Goal: Find specific page/section: Find specific page/section

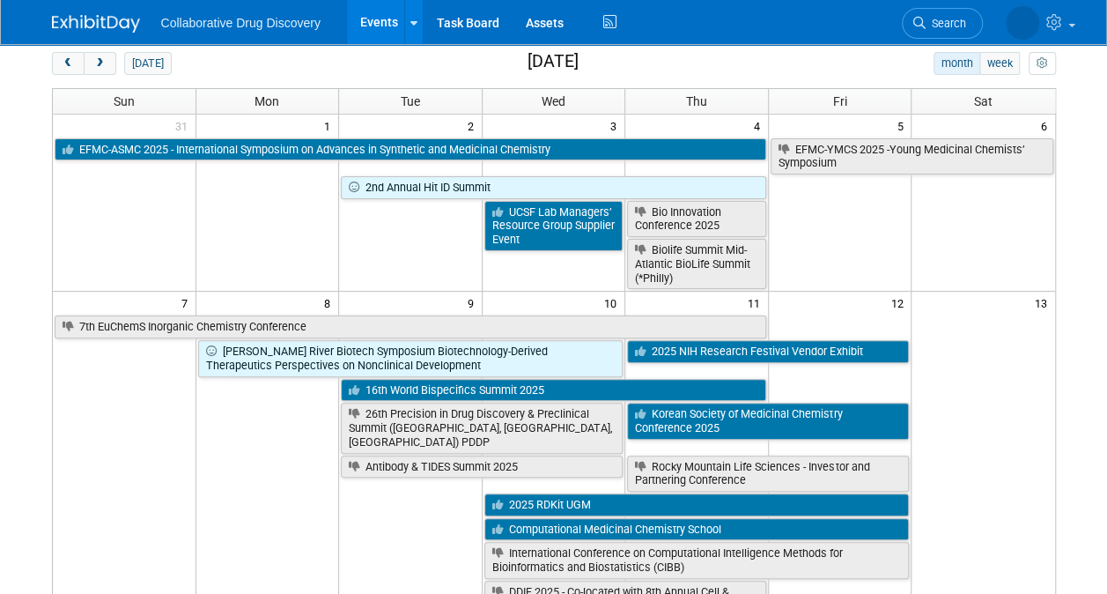
scroll to position [88, 0]
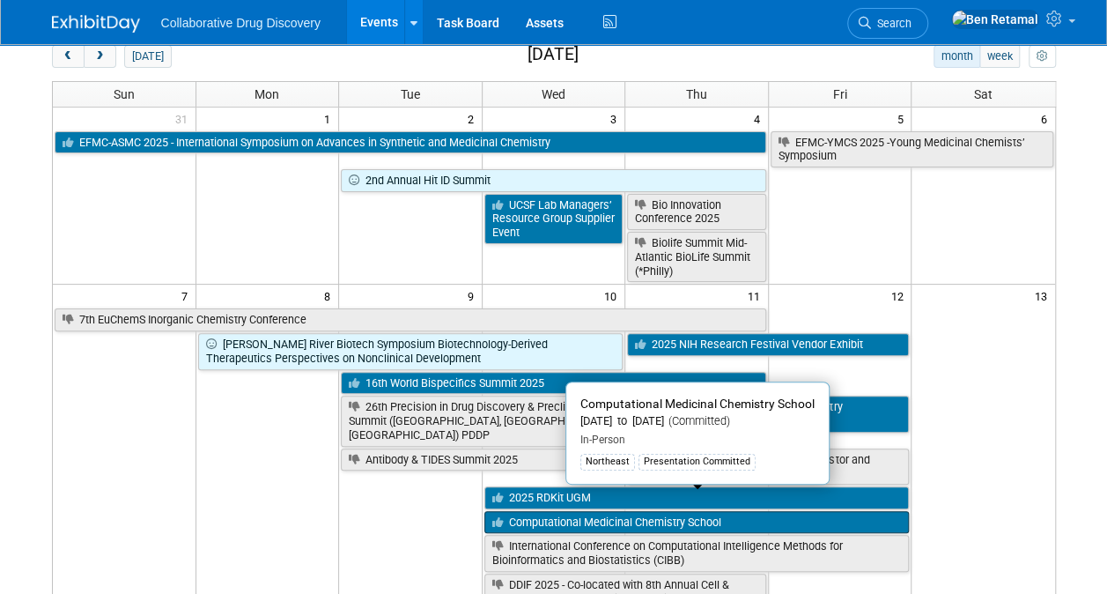
click at [599, 511] on link "Computational Medicinal Chemistry School" at bounding box center [698, 522] width 426 height 23
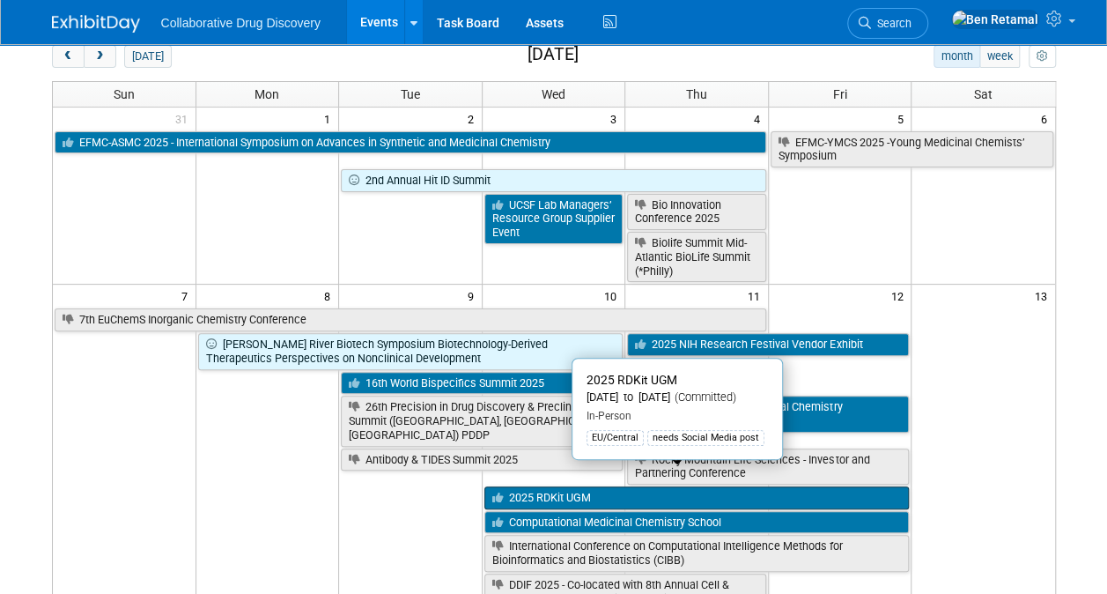
click at [650, 486] on link "2025 RDKit UGM" at bounding box center [698, 497] width 426 height 23
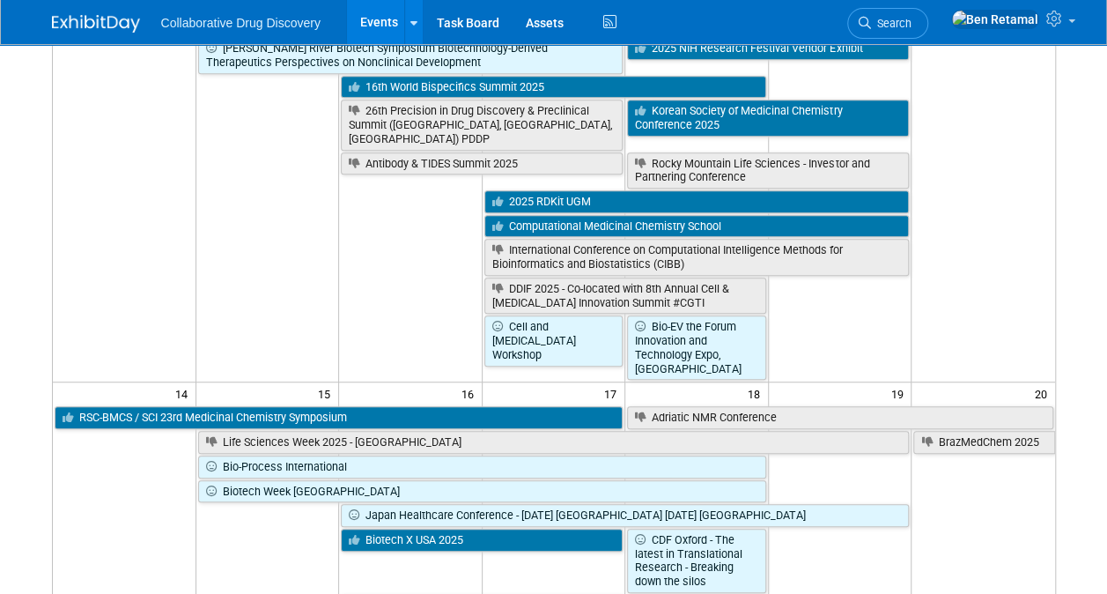
scroll to position [389, 0]
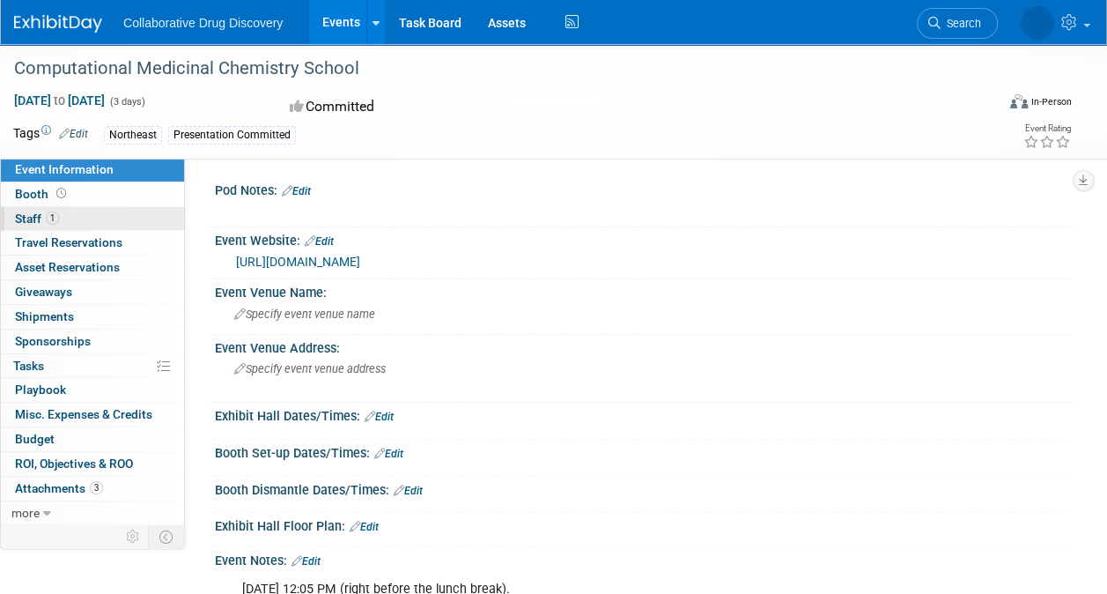
click at [28, 219] on span "Staff 1" at bounding box center [37, 218] width 44 height 14
